Goal: Find specific page/section: Find specific page/section

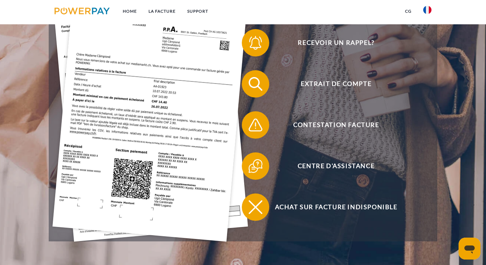
scroll to position [185, 0]
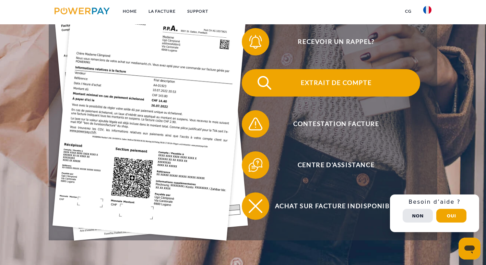
click at [348, 89] on span "Extrait de compte" at bounding box center [336, 82] width 168 height 27
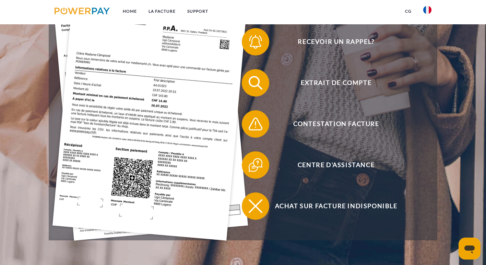
click at [429, 11] on img at bounding box center [427, 10] width 8 height 8
click at [429, 48] on img at bounding box center [427, 50] width 8 height 8
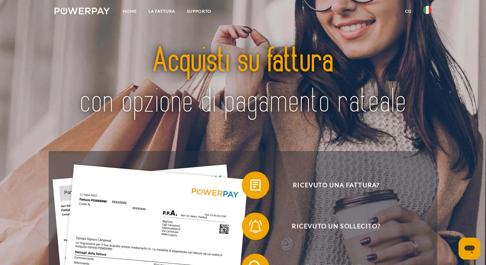
click at [428, 7] on img at bounding box center [427, 10] width 8 height 8
click at [427, 47] on img at bounding box center [427, 50] width 8 height 8
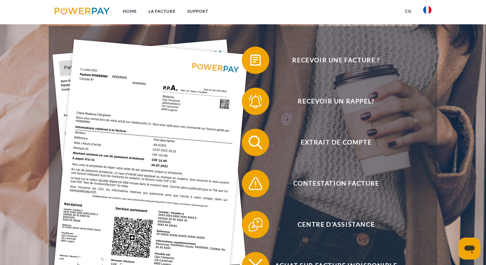
scroll to position [160, 0]
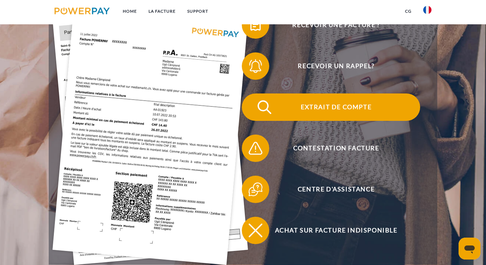
click at [352, 108] on span "Extrait de compte" at bounding box center [336, 107] width 168 height 27
